Goal: Obtain resource: Download file/media

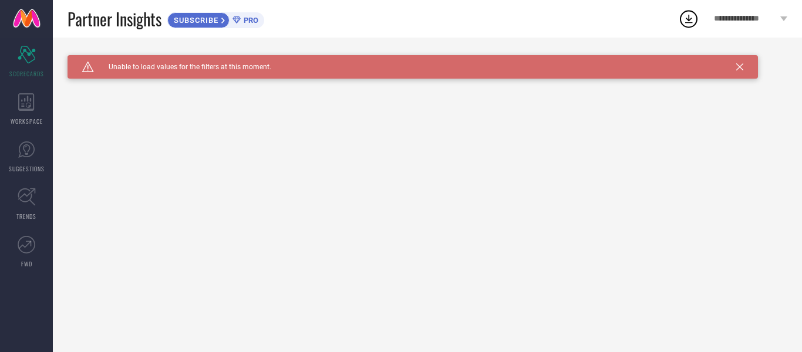
click at [746, 68] on div "Caution Created with Sketch. Unable to load values for the filters at this mome…" at bounding box center [412, 66] width 690 height 23
click at [684, 22] on icon at bounding box center [688, 18] width 21 height 21
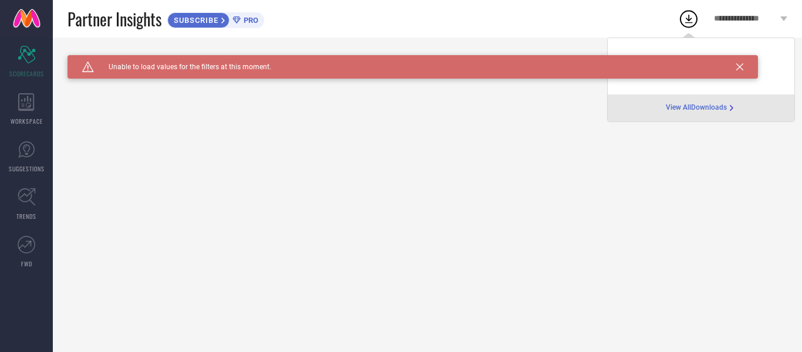
click at [712, 107] on span "View All Downloads" at bounding box center [695, 107] width 61 height 9
